Goal: Task Accomplishment & Management: Manage account settings

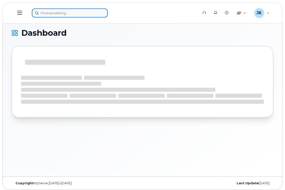
click at [66, 14] on input at bounding box center [70, 13] width 76 height 9
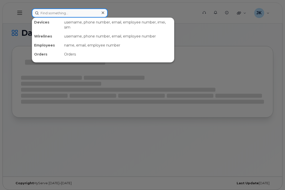
paste input "McCafferty"
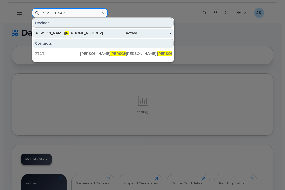
type input "McCafferty"
click at [65, 32] on span "MCCAFFERTY" at bounding box center [80, 33] width 30 height 5
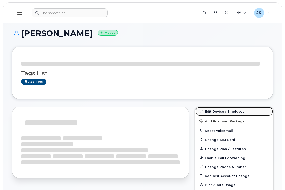
click at [212, 112] on link "Edit Device / Employee" at bounding box center [234, 111] width 78 height 9
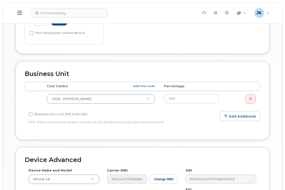
scroll to position [181, 0]
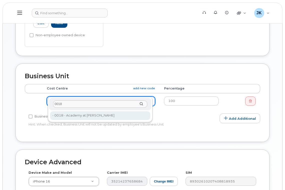
type input "0018"
type input "29654"
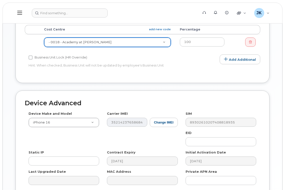
scroll to position [281, 0]
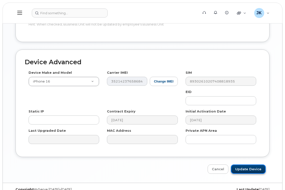
click at [252, 165] on input "Update Device" at bounding box center [248, 169] width 35 height 9
type input "Saving..."
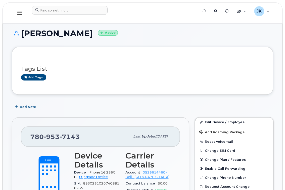
click at [21, 10] on button at bounding box center [20, 13] width 16 height 15
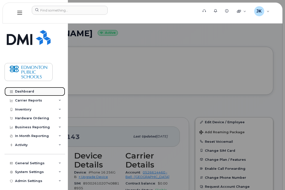
click at [22, 92] on div "Dashboard" at bounding box center [24, 92] width 19 height 4
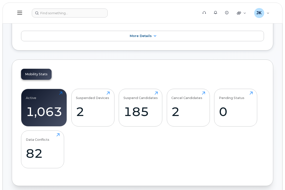
scroll to position [100, 0]
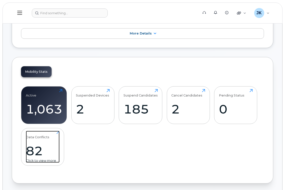
click at [34, 148] on div "82" at bounding box center [43, 151] width 34 height 15
